Goal: Task Accomplishment & Management: Manage account settings

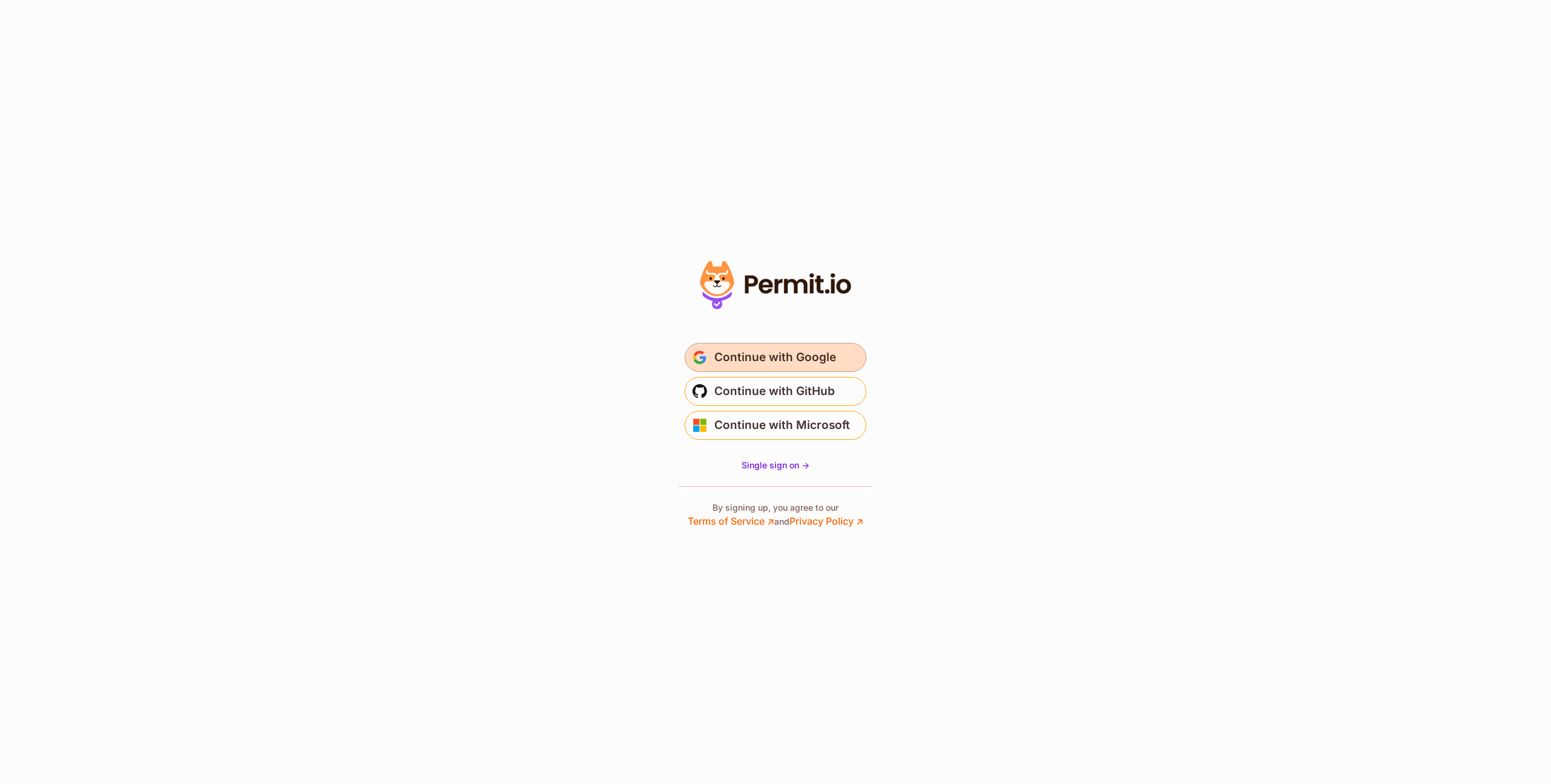
click at [759, 350] on span "Continue with Google" at bounding box center [776, 357] width 122 height 20
click at [811, 359] on span "Continue with Google" at bounding box center [776, 357] width 122 height 20
click at [755, 352] on span "Continue with Google" at bounding box center [776, 357] width 122 height 20
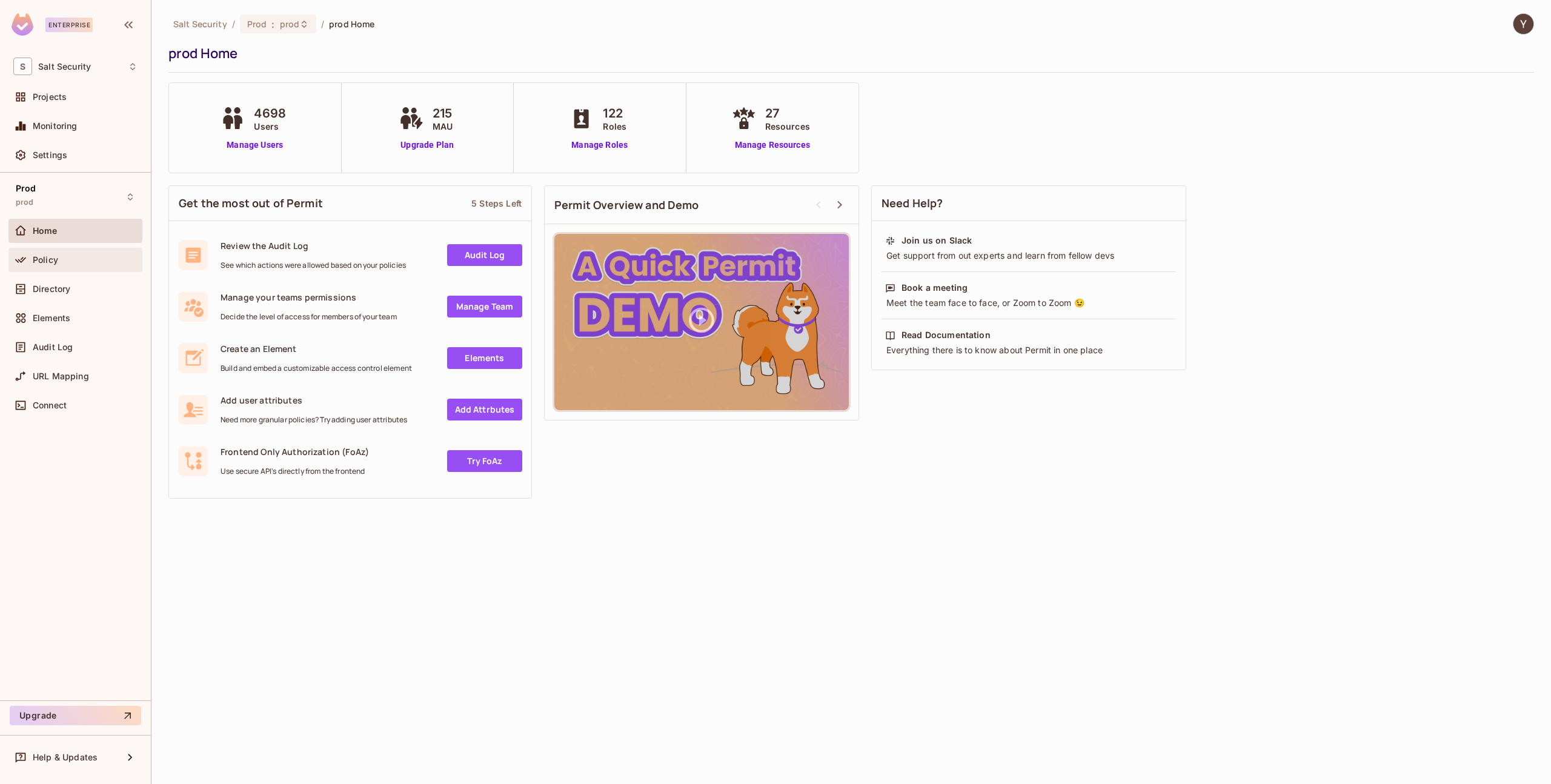
click at [61, 262] on div "Policy" at bounding box center [85, 260] width 105 height 9
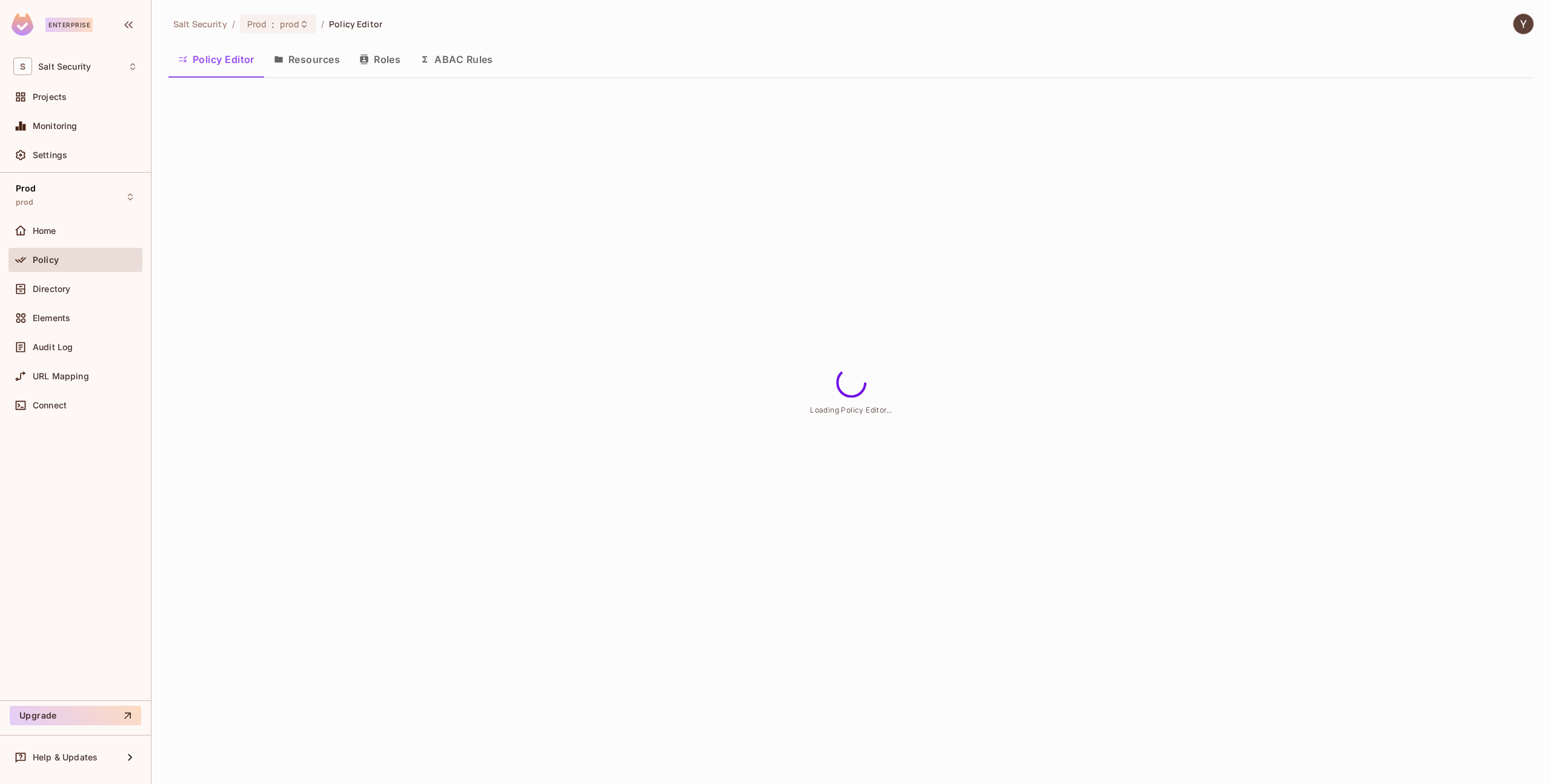
click at [323, 55] on button "Resources" at bounding box center [306, 59] width 85 height 30
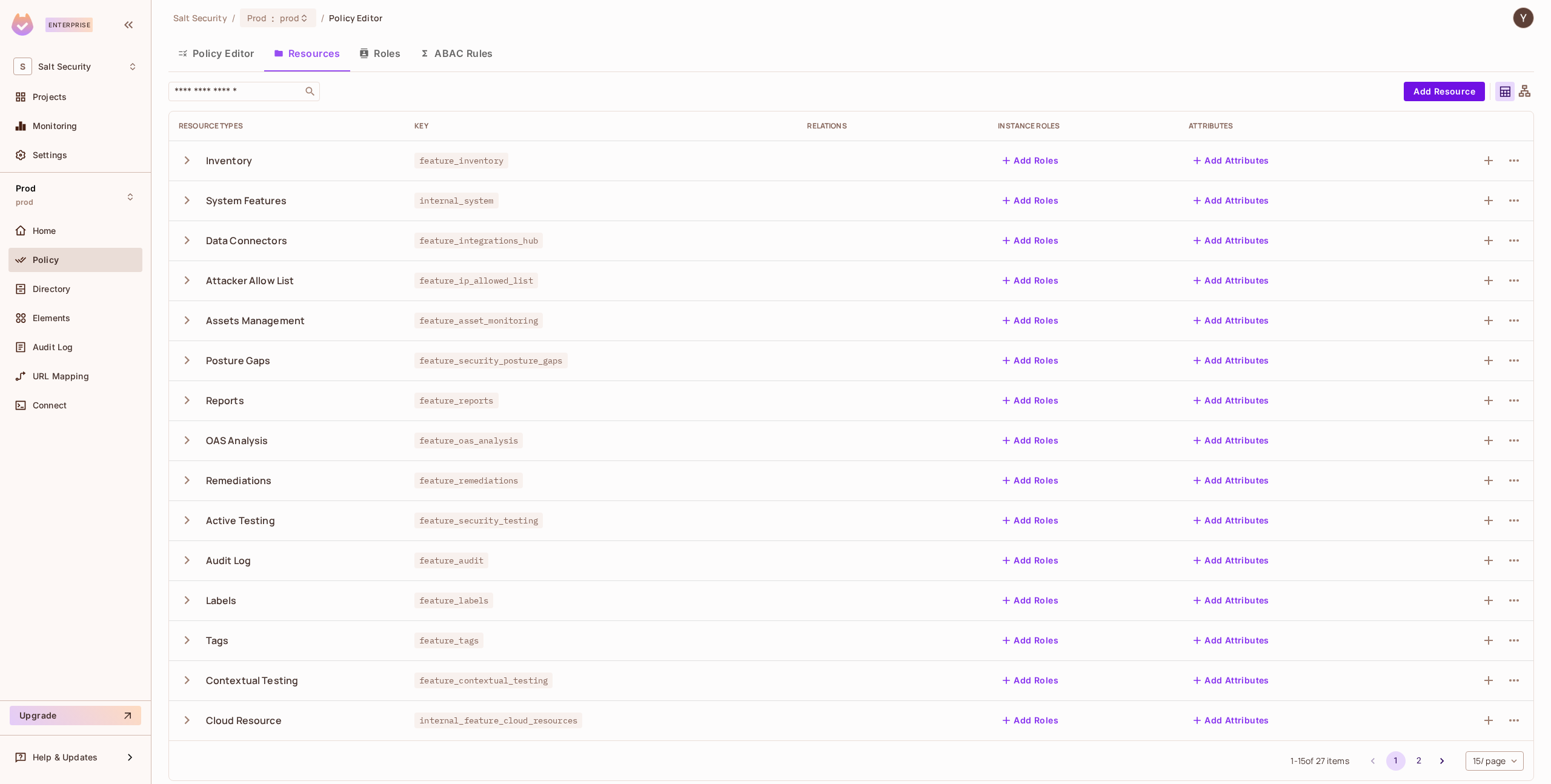
scroll to position [12, 0]
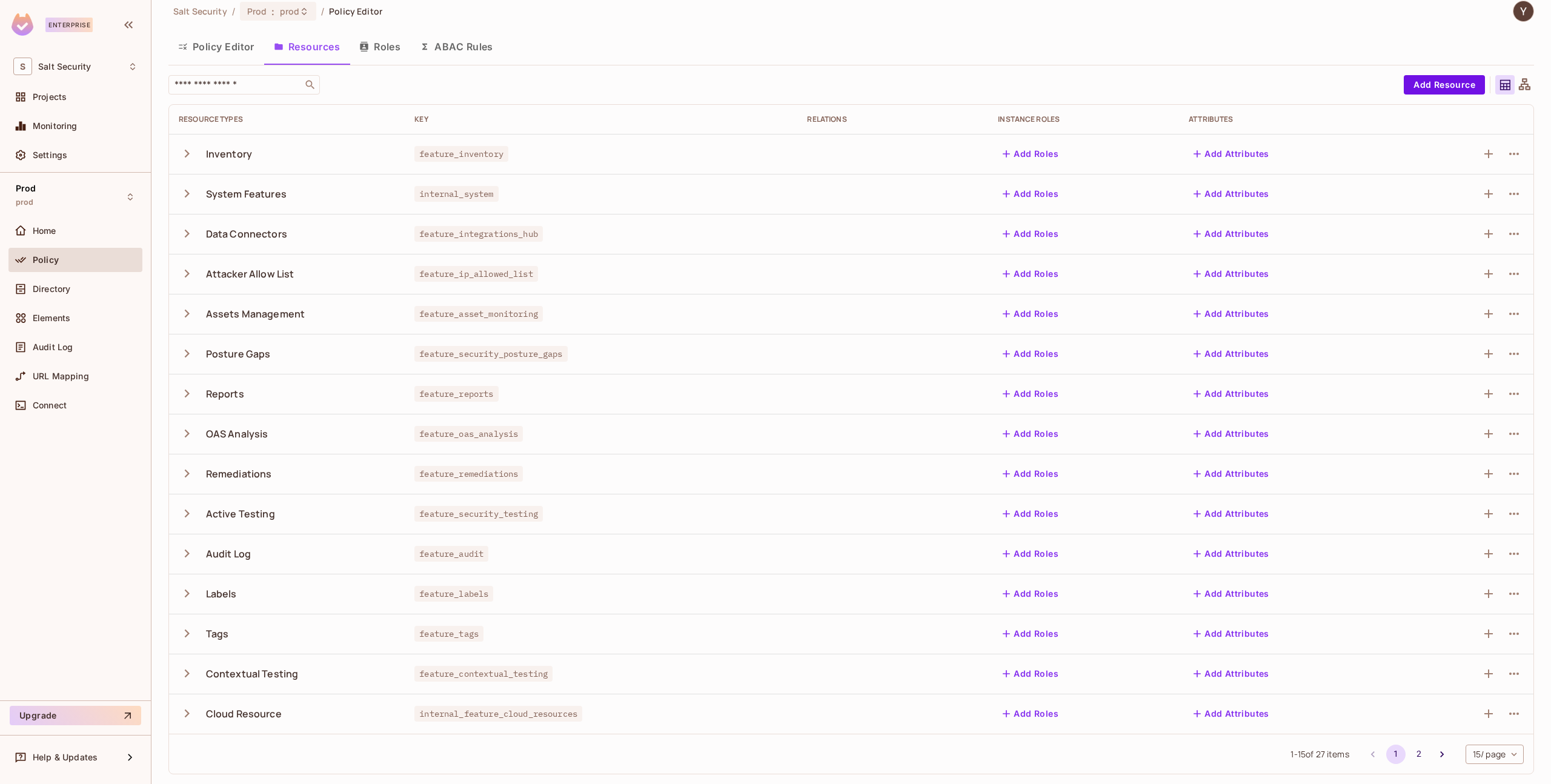
click at [191, 594] on icon "button" at bounding box center [187, 593] width 16 height 16
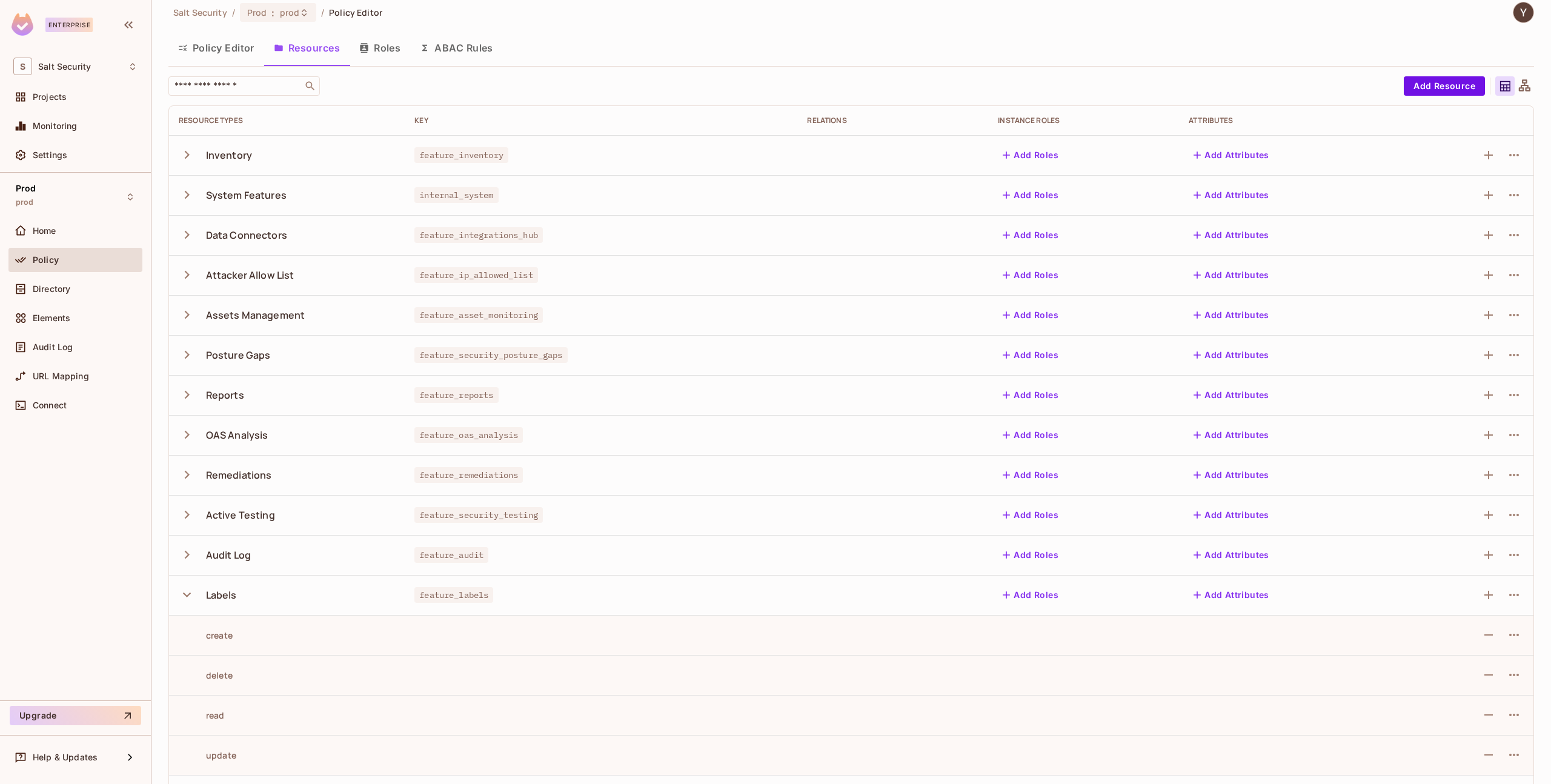
scroll to position [0, 0]
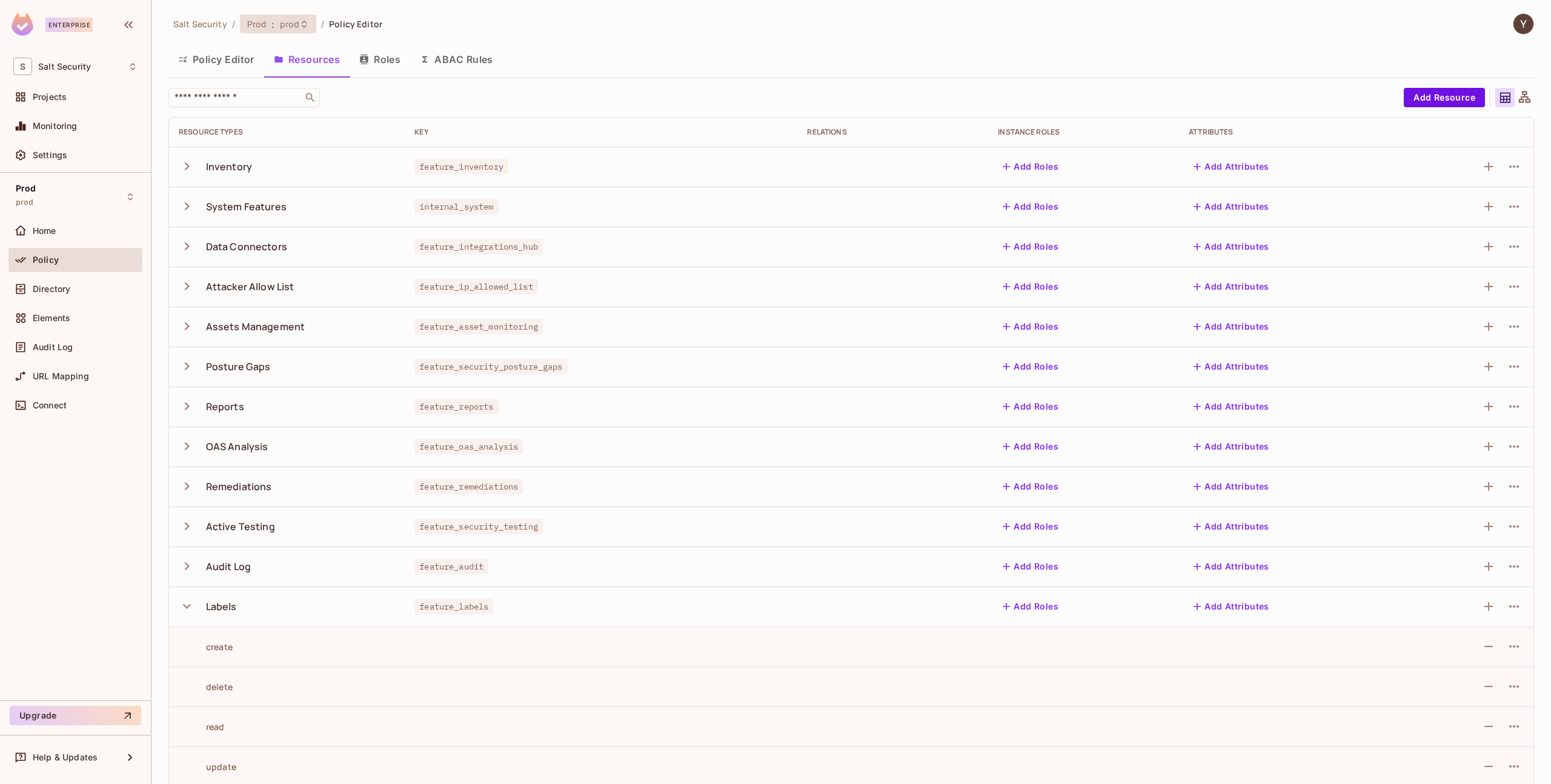
click at [285, 25] on span "prod" at bounding box center [290, 23] width 20 height 12
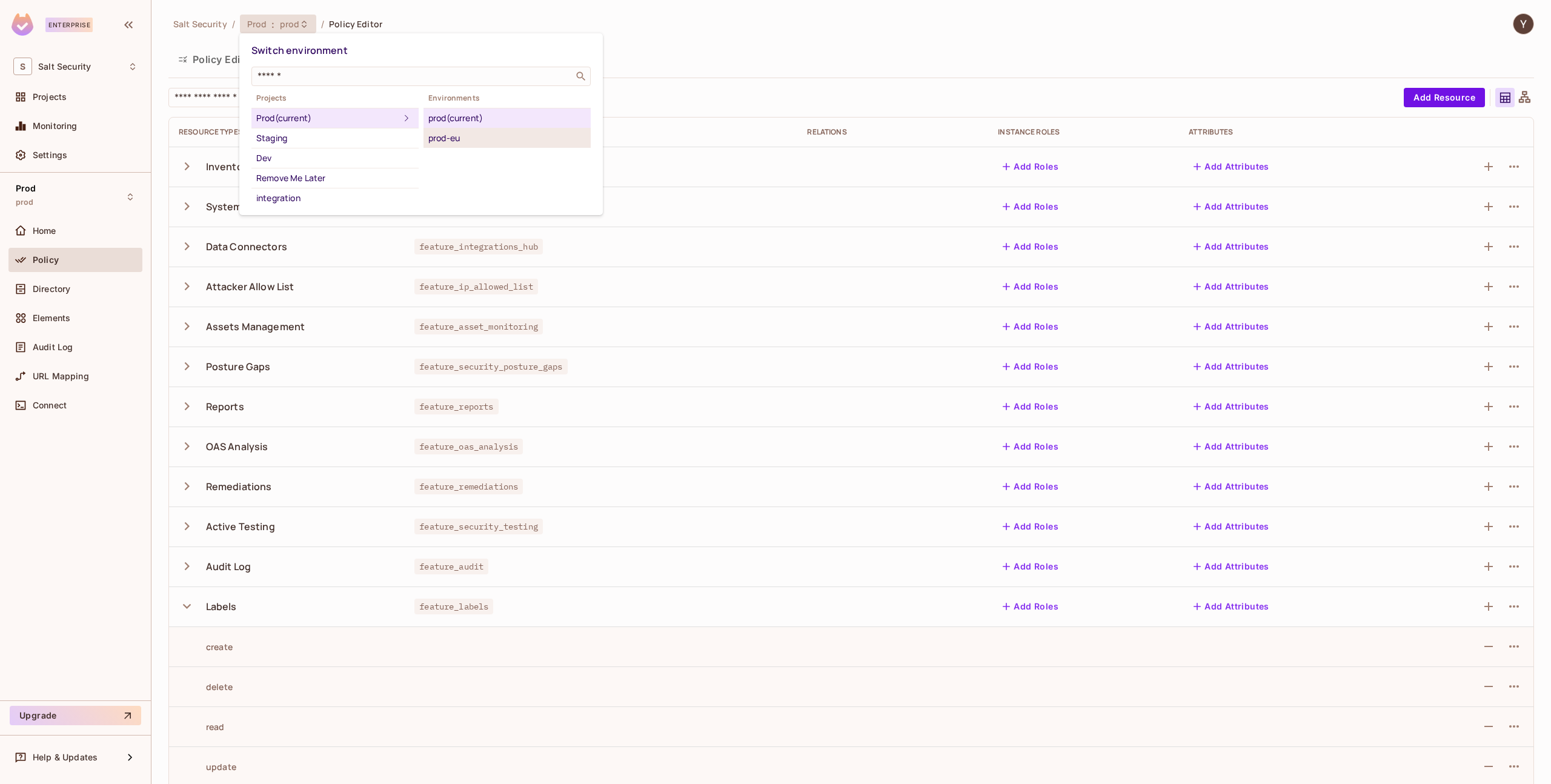
click at [445, 142] on div "prod-eu" at bounding box center [508, 138] width 158 height 15
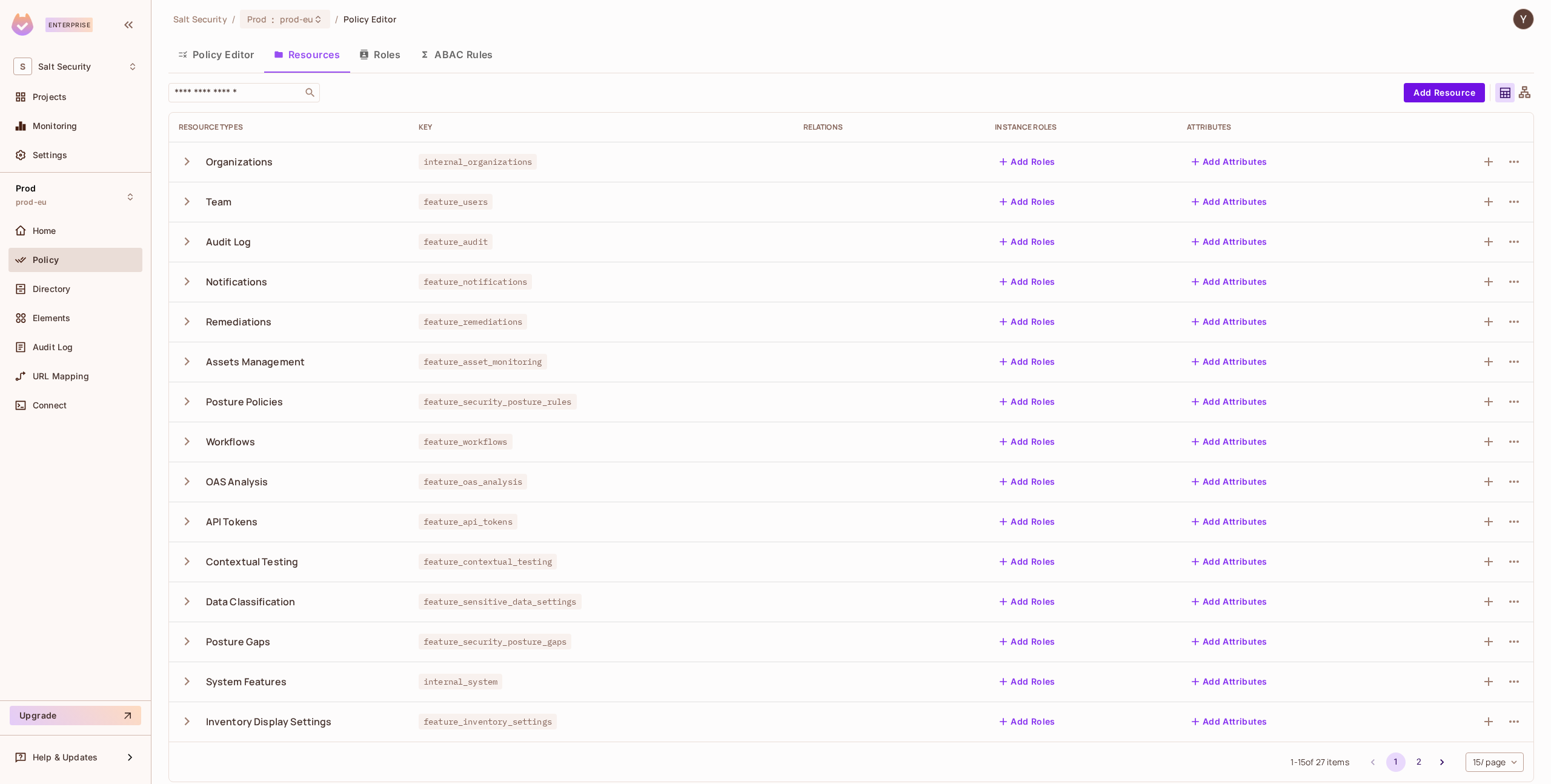
scroll to position [12, 0]
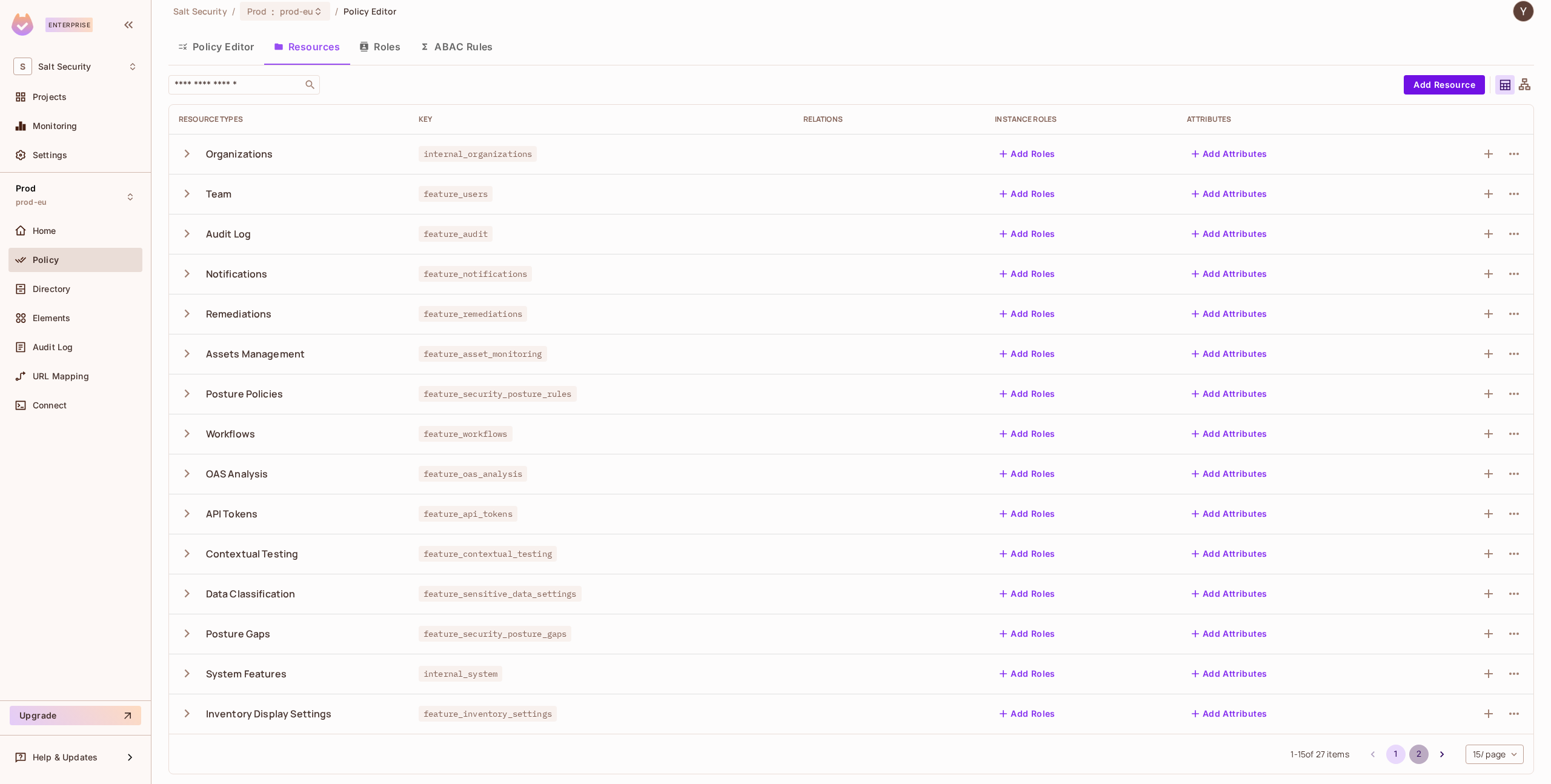
click at [1410, 757] on button "2" at bounding box center [1419, 754] width 20 height 20
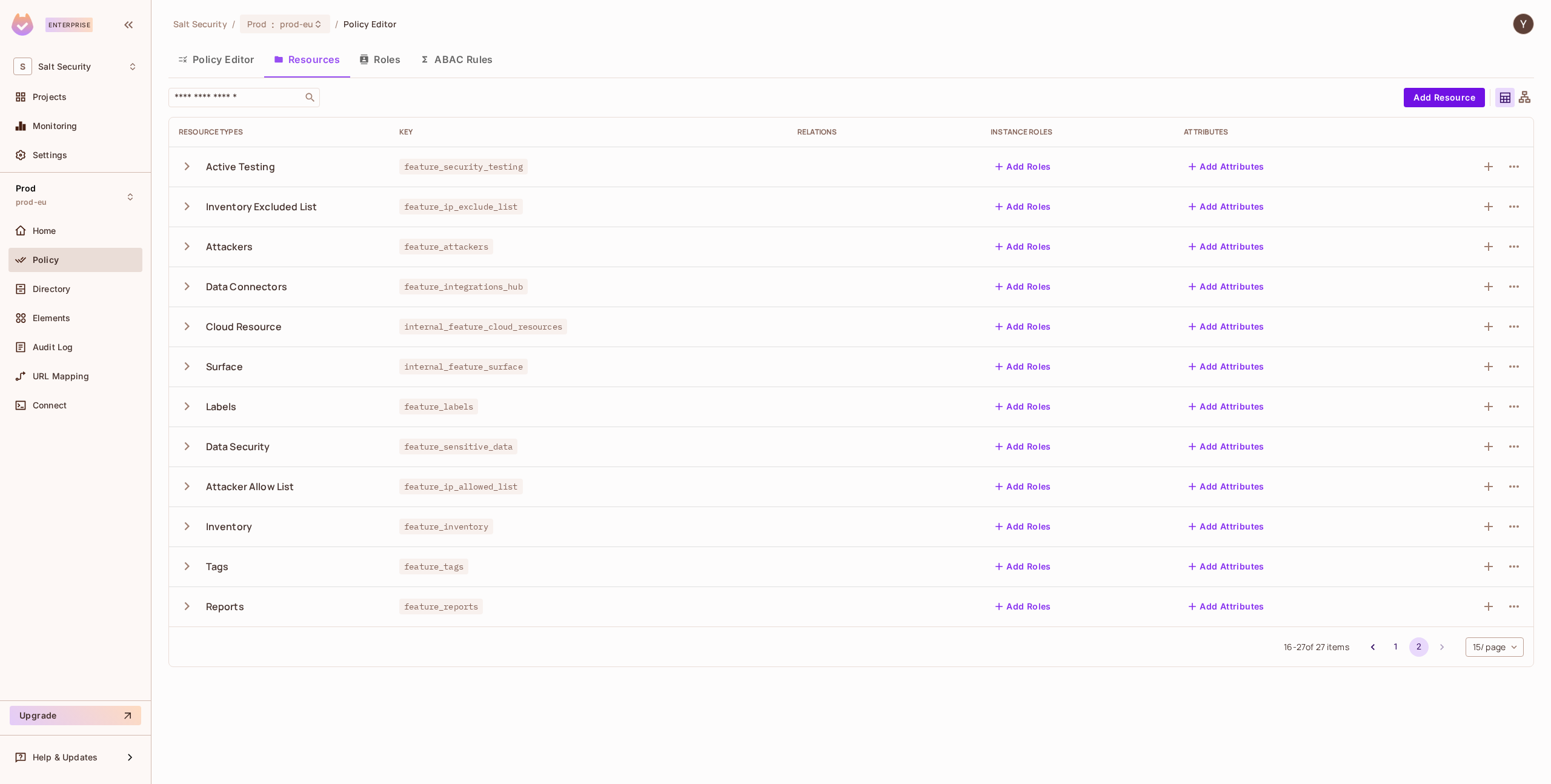
click at [189, 410] on icon "button" at bounding box center [187, 406] width 16 height 16
